Goal: Task Accomplishment & Management: Manage account settings

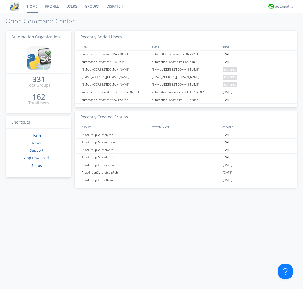
click at [71, 6] on link "Users" at bounding box center [72, 6] width 18 height 13
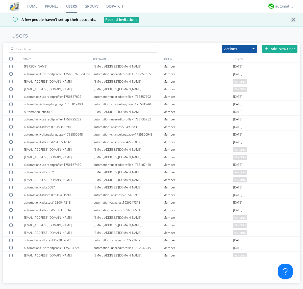
click at [280, 49] on div "Add New User" at bounding box center [279, 49] width 35 height 8
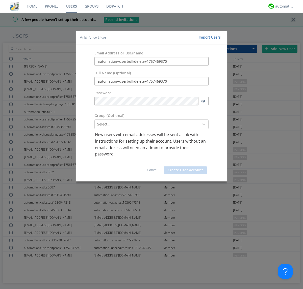
type input "automation+userbulkdelete+1757469370"
click at [185, 170] on button "Create User Account" at bounding box center [185, 171] width 43 height 8
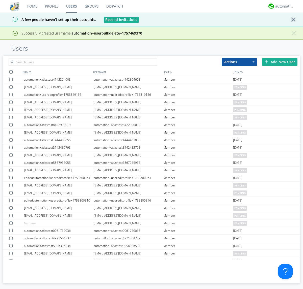
click at [280, 62] on div "Add New User" at bounding box center [279, 62] width 35 height 8
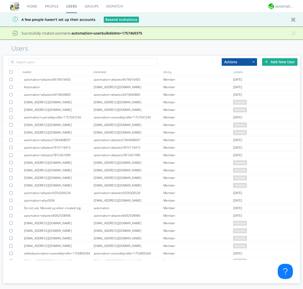
click at [280, 62] on div "Add New User" at bounding box center [279, 62] width 35 height 8
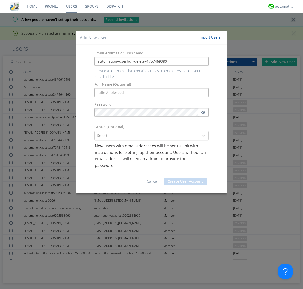
type input "automation+userbulkdelete+1757469380"
click at [185, 178] on button "Create User Account" at bounding box center [185, 182] width 43 height 8
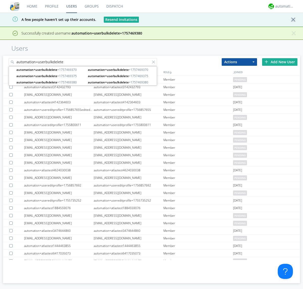
type input "automation+userbulkdelete"
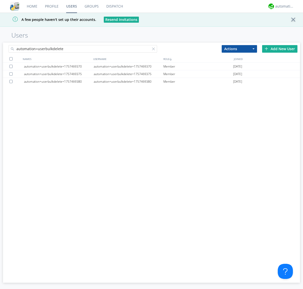
click at [11, 59] on div at bounding box center [10, 58] width 3 height 3
click at [239, 49] on button "Actions" at bounding box center [239, 49] width 35 height 8
click at [0, 0] on link "Delete User" at bounding box center [0, 0] width 0 height 0
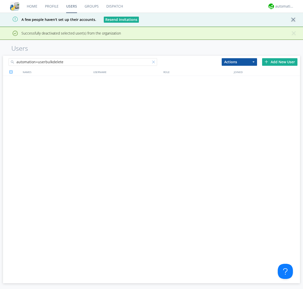
click at [154, 61] on div at bounding box center [154, 63] width 5 height 5
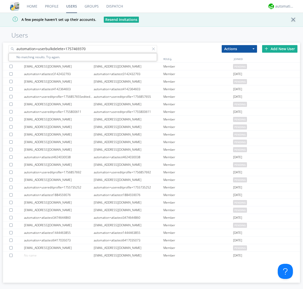
type input "automation+userbulkdelete+1757469370"
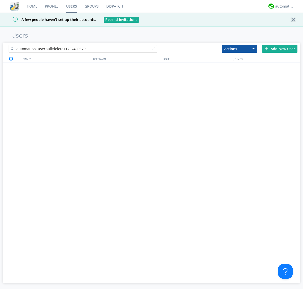
click at [154, 50] on div at bounding box center [154, 49] width 5 height 5
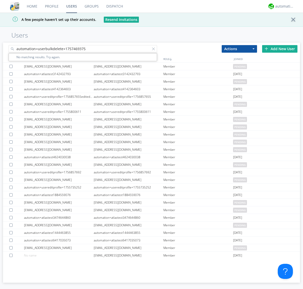
type input "automation+userbulkdelete+1757469375"
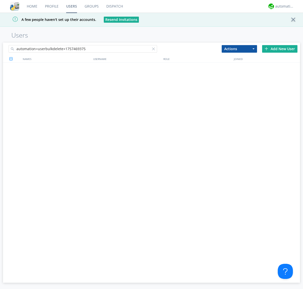
click at [154, 50] on div at bounding box center [154, 49] width 5 height 5
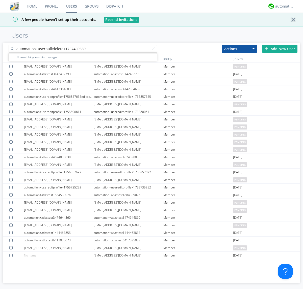
type input "automation+userbulkdelete+1757469380"
